Goal: Register for event/course

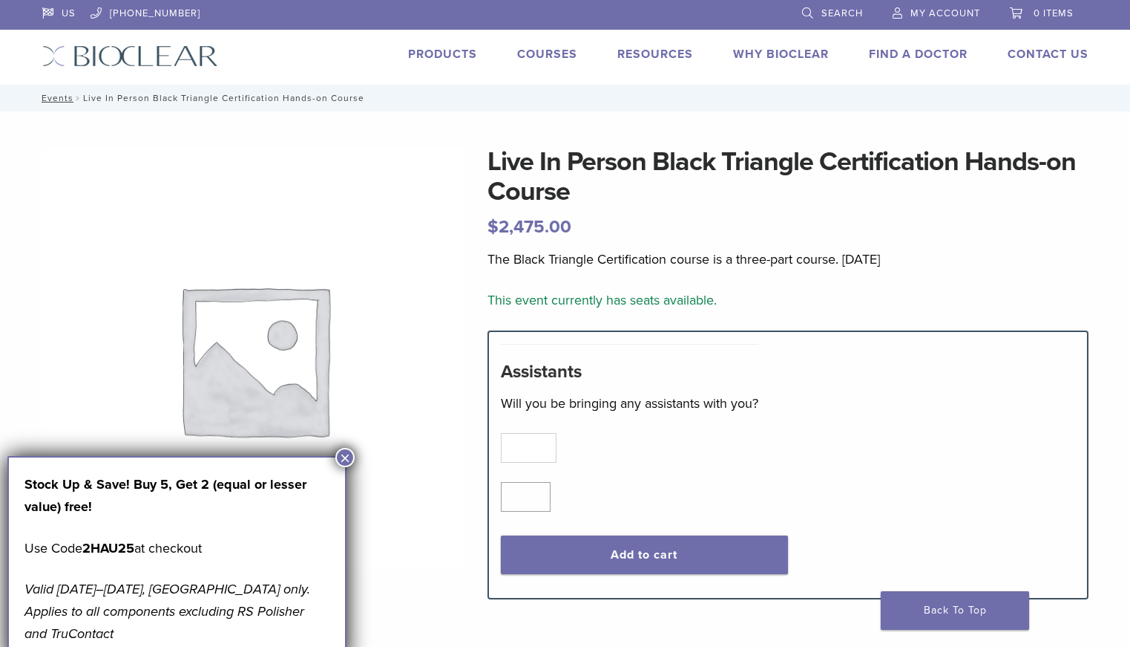
click at [393, 184] on img at bounding box center [253, 358] width 423 height 423
click at [519, 62] on li "Courses" at bounding box center [547, 54] width 60 height 18
click at [525, 56] on link "Courses" at bounding box center [547, 54] width 60 height 15
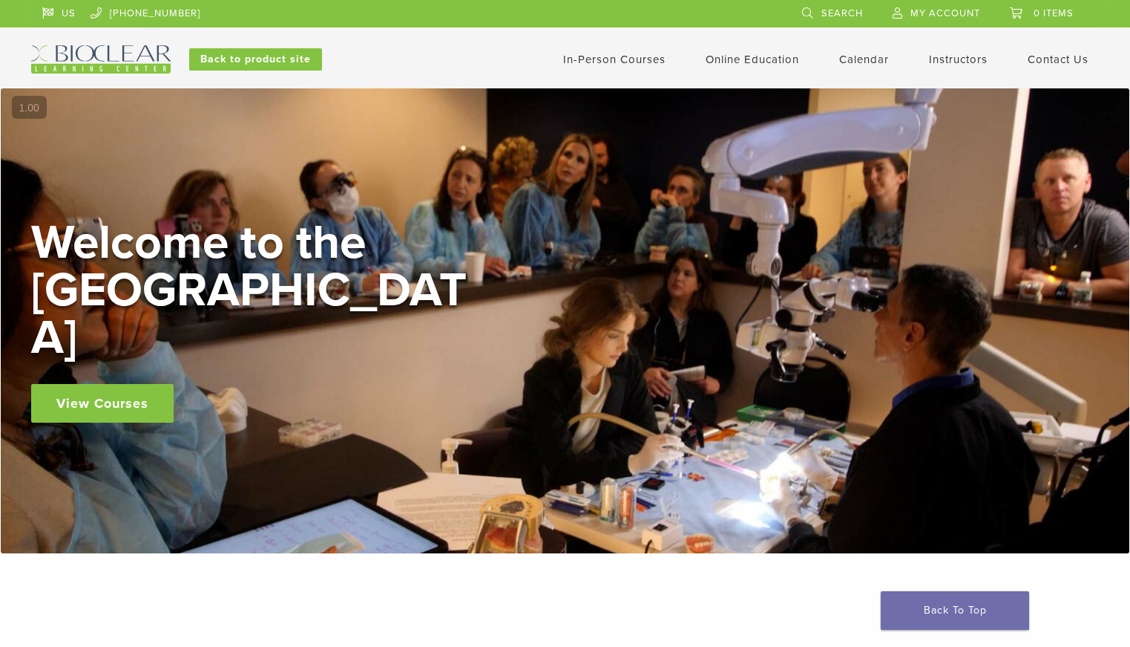
click at [147, 384] on link "View Courses" at bounding box center [102, 403] width 143 height 39
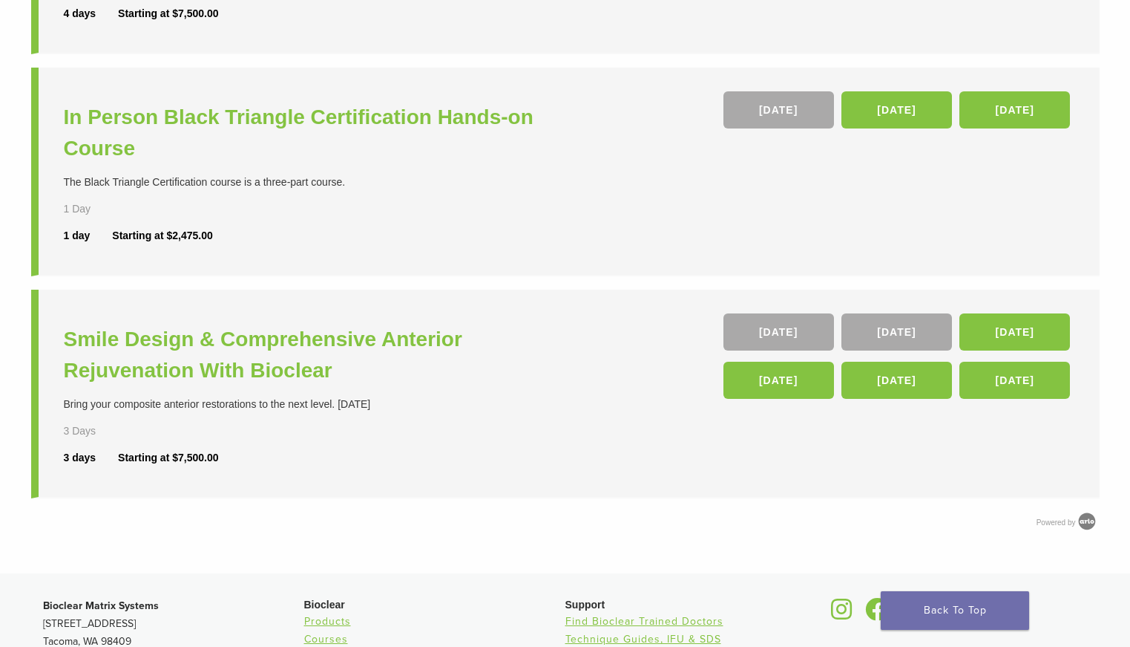
scroll to position [594, 0]
